Goal: Transaction & Acquisition: Book appointment/travel/reservation

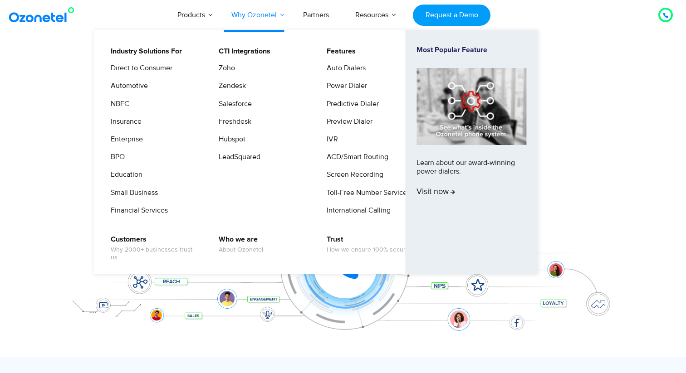
click at [282, 15] on link "Why Ozonetel" at bounding box center [254, 15] width 72 height 30
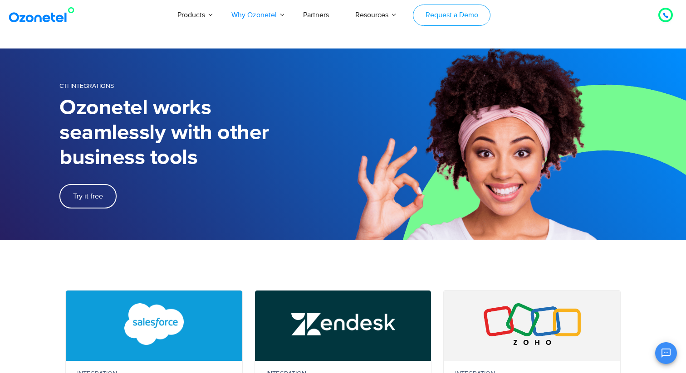
click at [447, 19] on link "Request a Demo" at bounding box center [452, 15] width 78 height 21
